Goal: Task Accomplishment & Management: Manage account settings

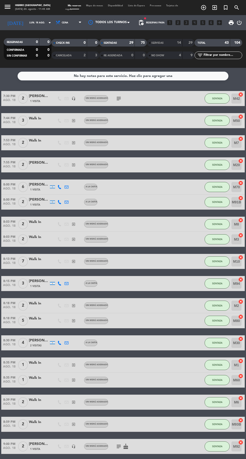
click at [27, 22] on input "lun. 18 ago." at bounding box center [43, 23] width 32 height 8
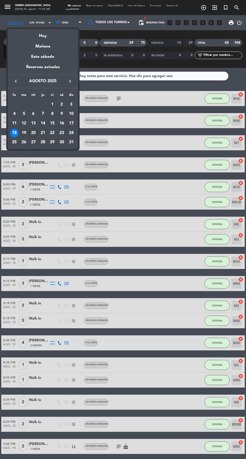
click at [42, 36] on div "Hoy" at bounding box center [43, 34] width 70 height 10
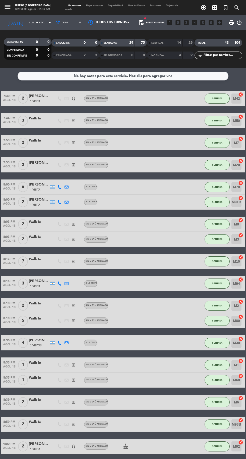
type input "mié. 20 ago."
click at [27, 23] on input "mié. 20 ago." at bounding box center [43, 23] width 32 height 8
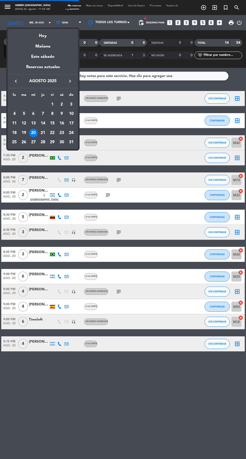
click at [59, 26] on div at bounding box center [123, 229] width 246 height 459
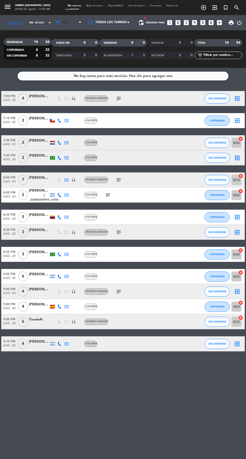
click at [62, 27] on span "Cena" at bounding box center [69, 22] width 30 height 11
click at [55, 45] on div "menu Hierro [GEOGRAPHIC_DATA] [DATE] 20. agosto - 11:45 AM Mis reservas Mapa de…" at bounding box center [123, 34] width 246 height 68
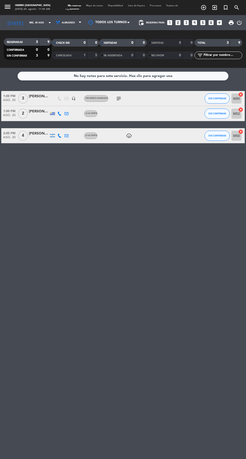
click at [120, 97] on icon "subject" at bounding box center [119, 99] width 6 height 6
click at [128, 137] on icon "child_care" at bounding box center [129, 136] width 6 height 6
click at [104, 99] on span "Sin menú asignado" at bounding box center [97, 98] width 22 height 2
click at [118, 96] on icon "subject" at bounding box center [119, 99] width 6 height 6
click at [130, 147] on div "No hay notas para este servicio. Haz clic para agregar una 1:00 PM [DATE] 3 [PE…" at bounding box center [123, 263] width 246 height 391
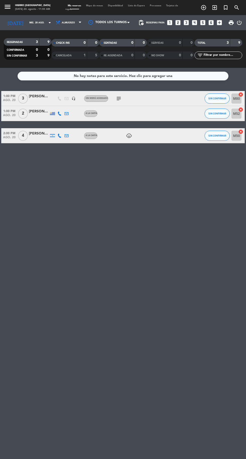
click at [0, 253] on div "No hay notas para este servicio. Haz clic para agregar una 1:00 PM [DATE] 3 [PE…" at bounding box center [123, 263] width 246 height 391
